Goal: Register for event/course

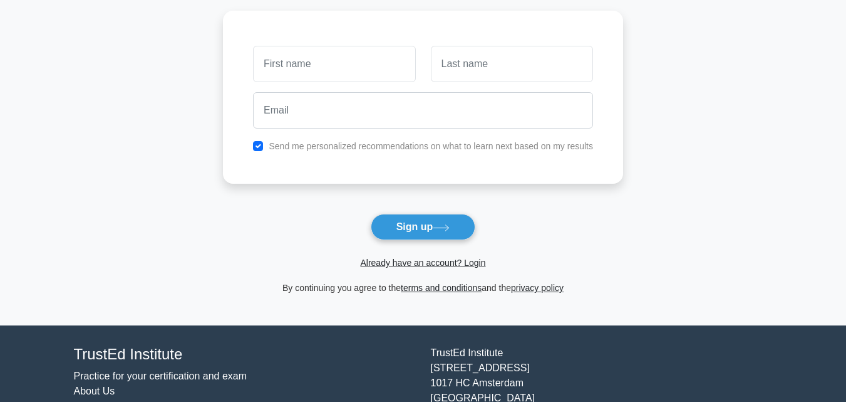
scroll to position [25, 0]
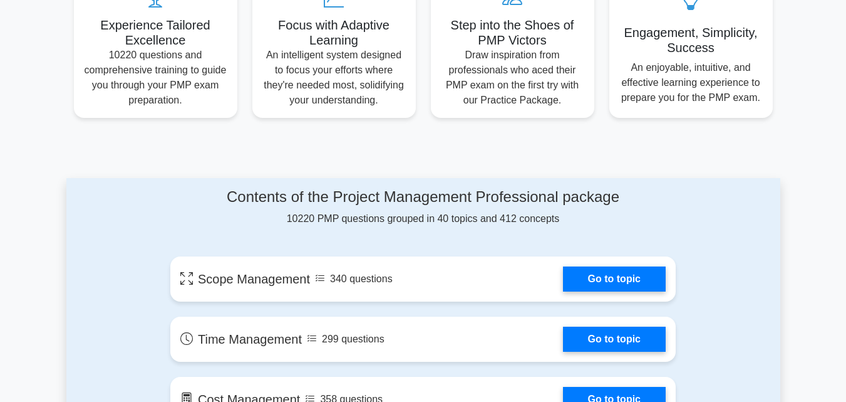
scroll to position [251, 0]
